Goal: Task Accomplishment & Management: Manage account settings

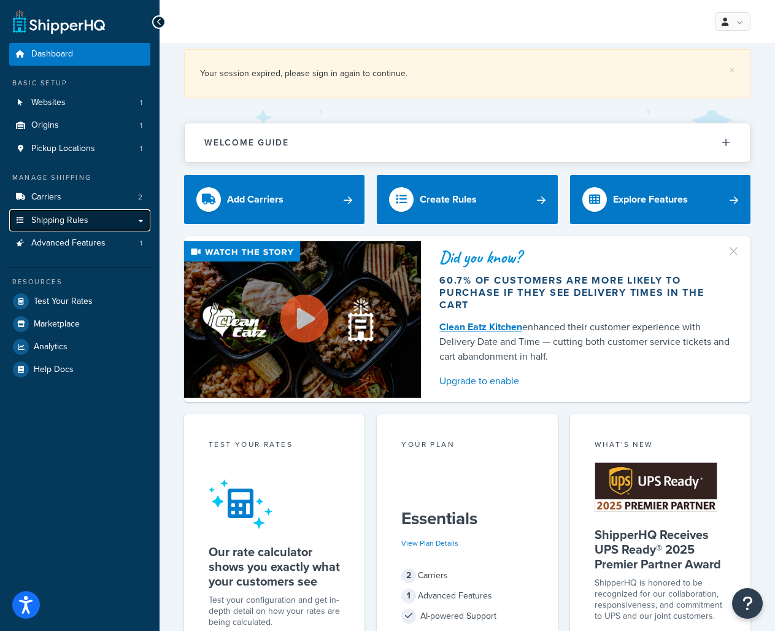
click at [63, 222] on span "Shipping Rules" at bounding box center [59, 220] width 57 height 10
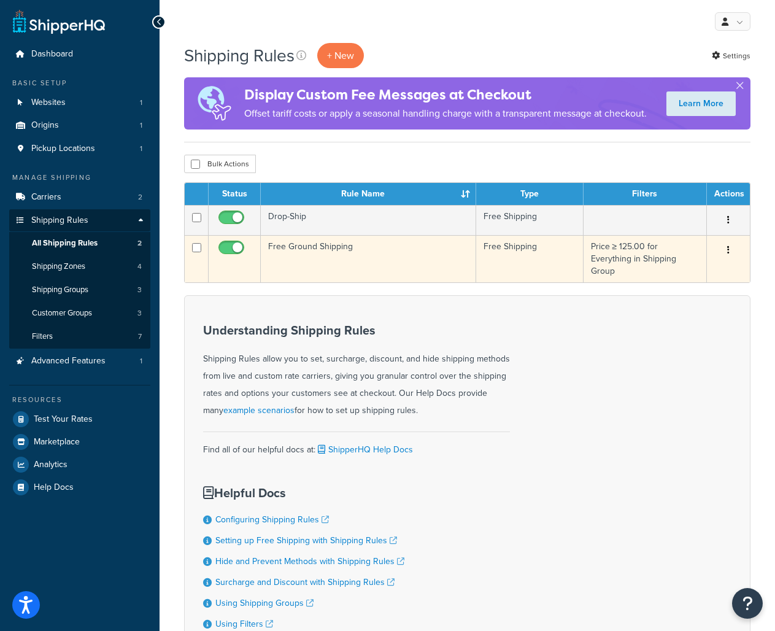
click at [327, 245] on td "Free Ground Shipping" at bounding box center [368, 258] width 215 height 47
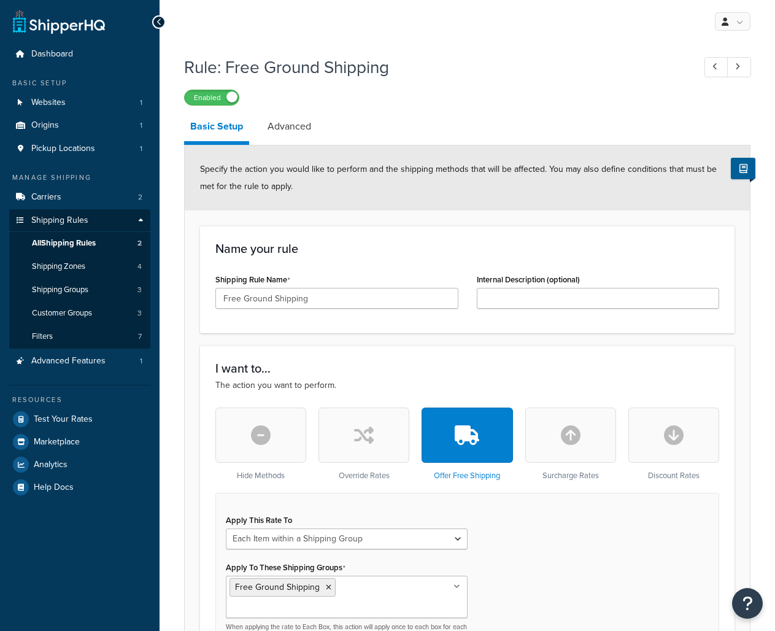
select select "ITEM"
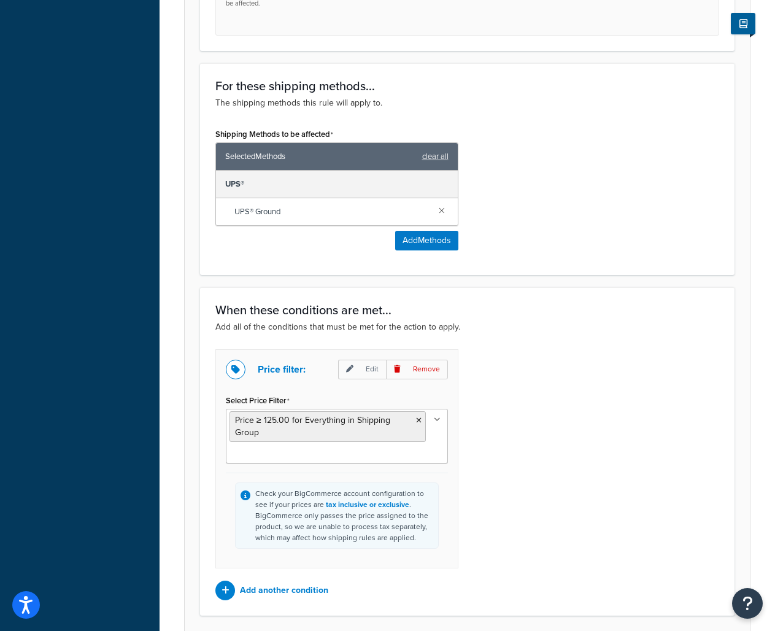
scroll to position [730, 0]
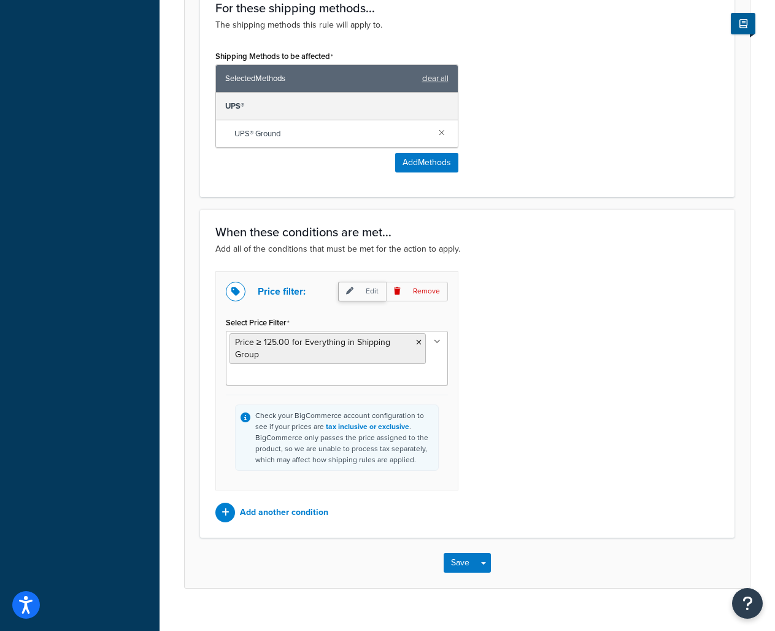
click at [366, 282] on p "Edit" at bounding box center [362, 291] width 48 height 19
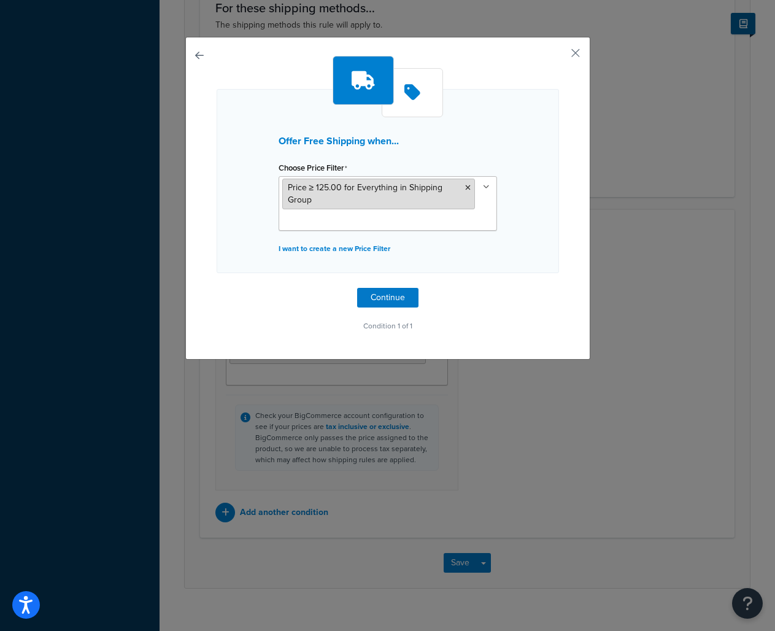
click at [366, 196] on li "Price ≥ 125.00 for Everything in Shipping Group" at bounding box center [378, 194] width 193 height 31
click at [468, 184] on icon at bounding box center [468, 187] width 6 height 7
click at [558, 201] on div "Offer Free Shipping when... Choose Price Filter Price ≥ 0.00 for Everything in …" at bounding box center [387, 198] width 405 height 323
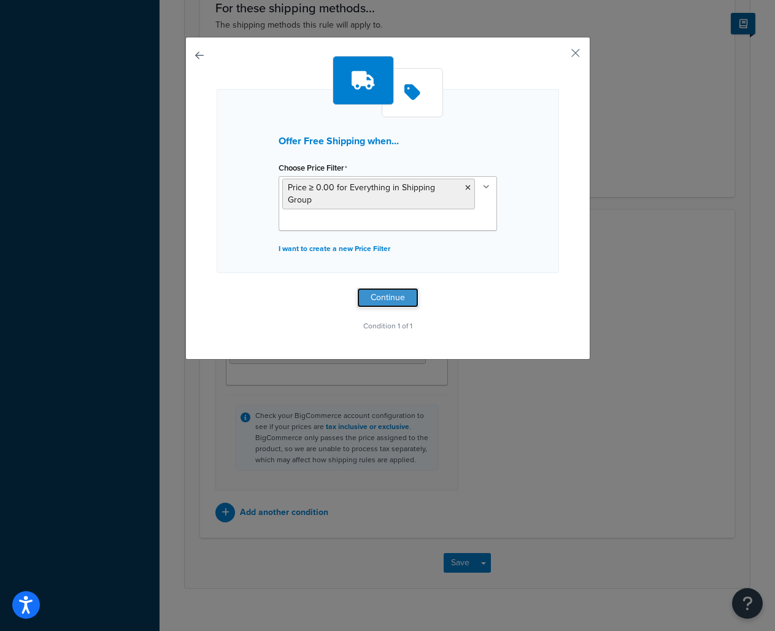
click at [384, 288] on button "Continue" at bounding box center [387, 298] width 61 height 20
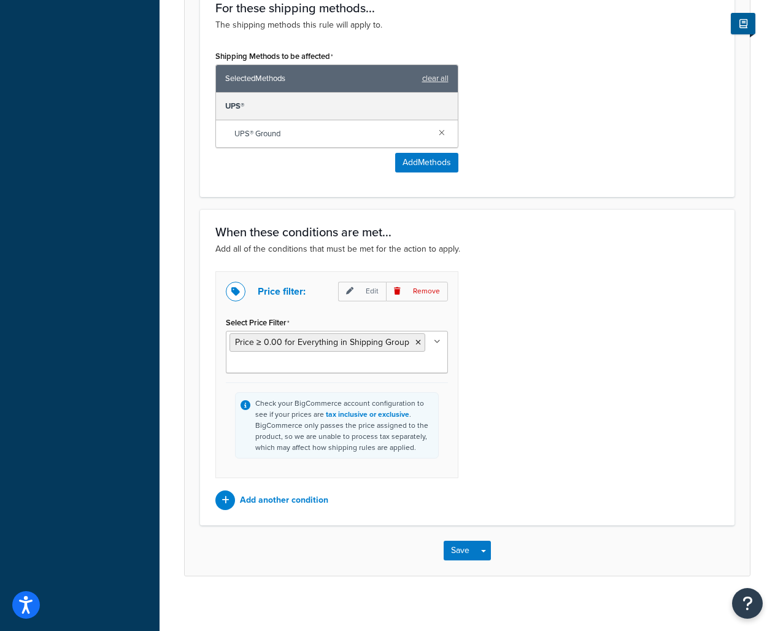
scroll to position [718, 0]
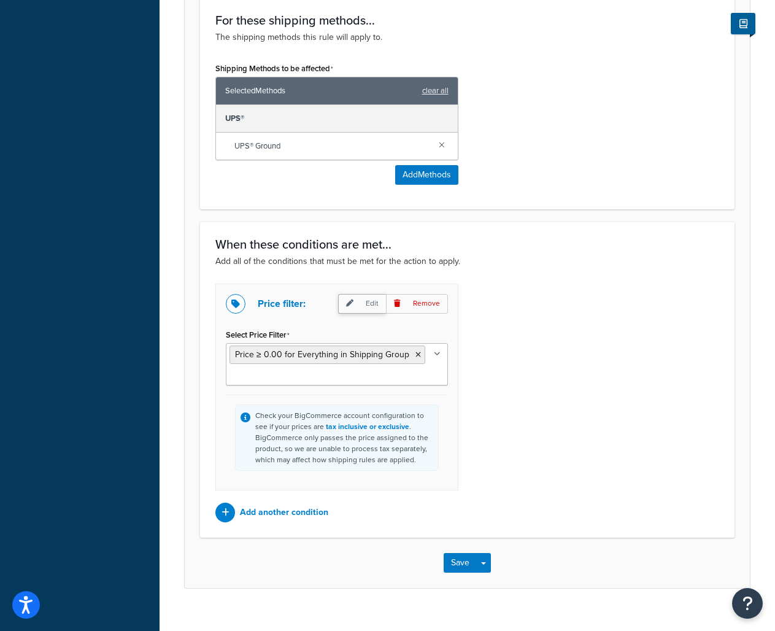
click at [370, 294] on p "Edit" at bounding box center [362, 303] width 48 height 19
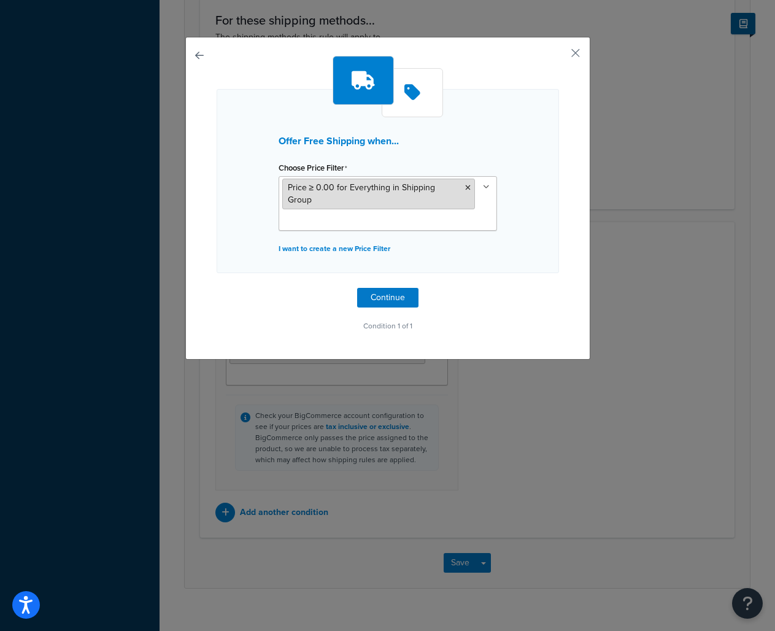
click at [394, 191] on span "Price ≥ 0.00 for Everything in Shipping Group" at bounding box center [362, 193] width 148 height 25
click at [468, 188] on icon at bounding box center [468, 187] width 6 height 7
click at [517, 207] on div "Offer Free Shipping when... Choose Price Filter Price ≥ 0.00 for Everything in …" at bounding box center [388, 181] width 342 height 184
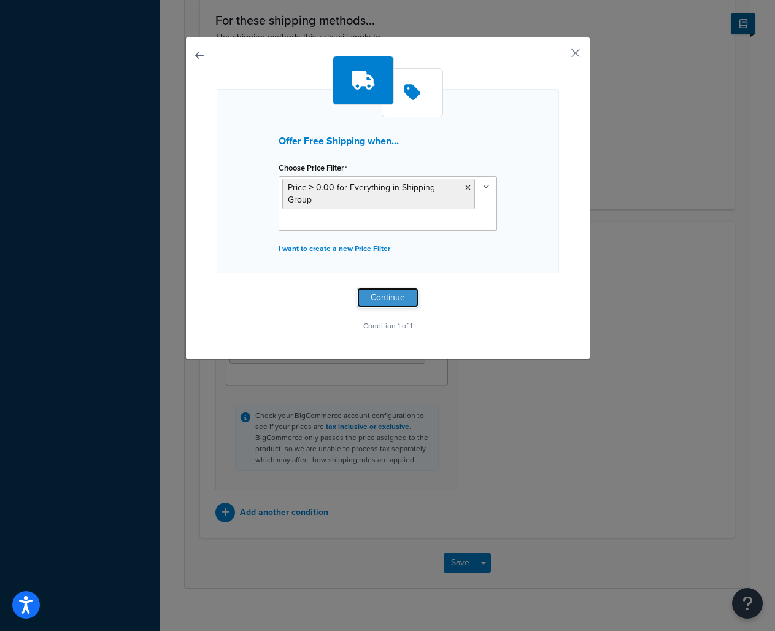
click at [398, 290] on button "Continue" at bounding box center [387, 298] width 61 height 20
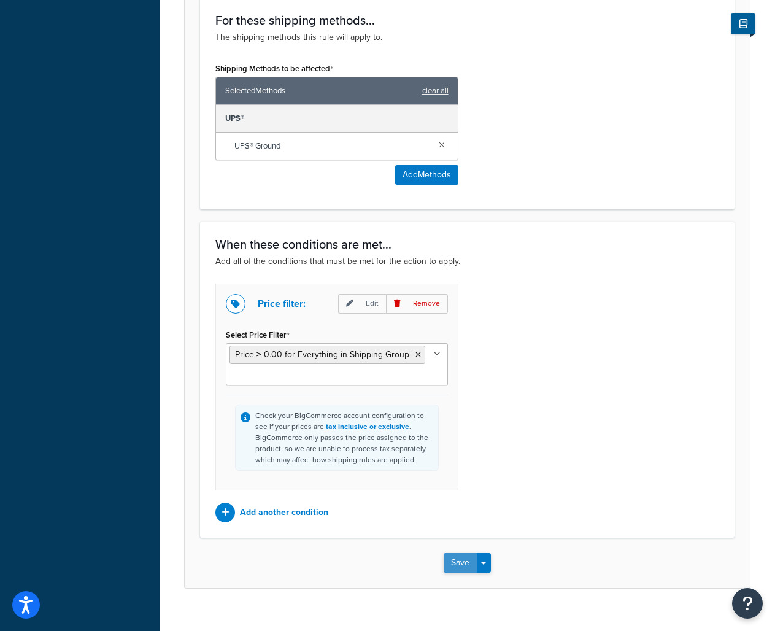
click at [449, 553] on button "Save" at bounding box center [460, 563] width 33 height 20
